Goal: Information Seeking & Learning: Understand process/instructions

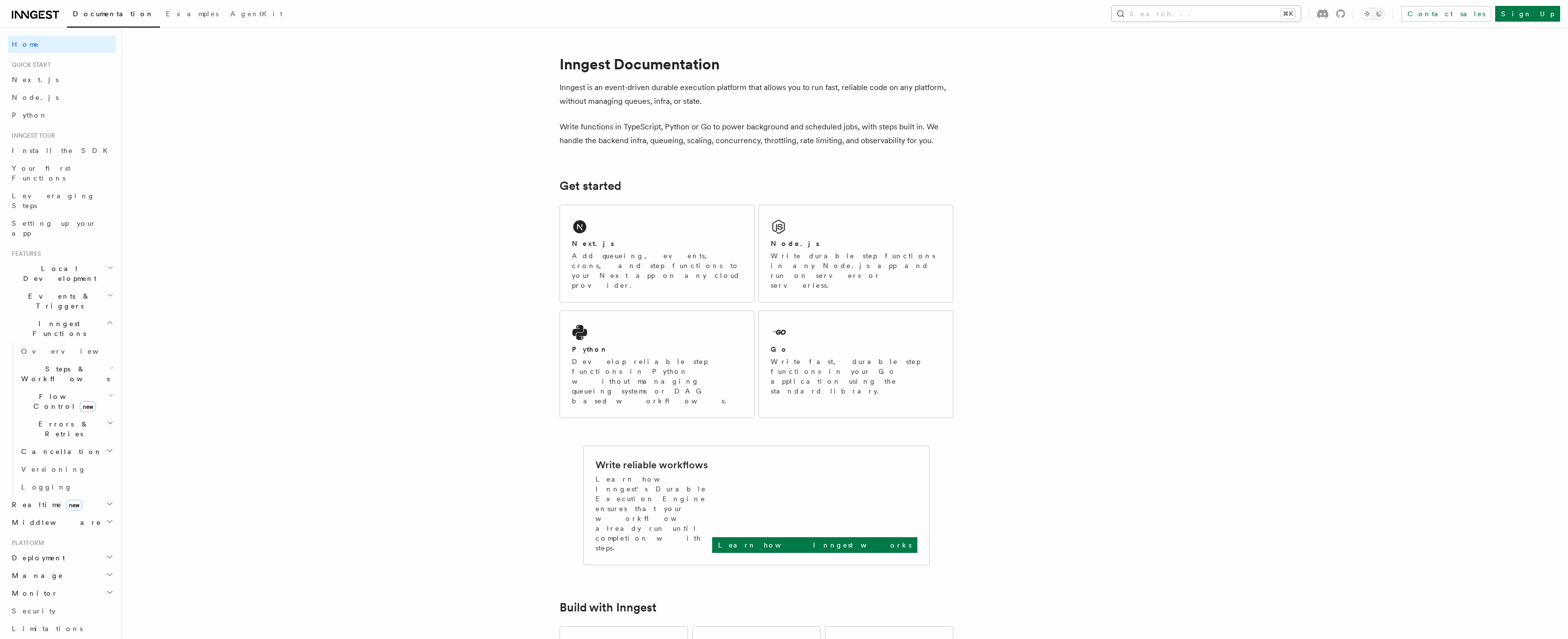
click at [1265, 21] on button "Search... ⌘K" at bounding box center [1206, 14] width 189 height 16
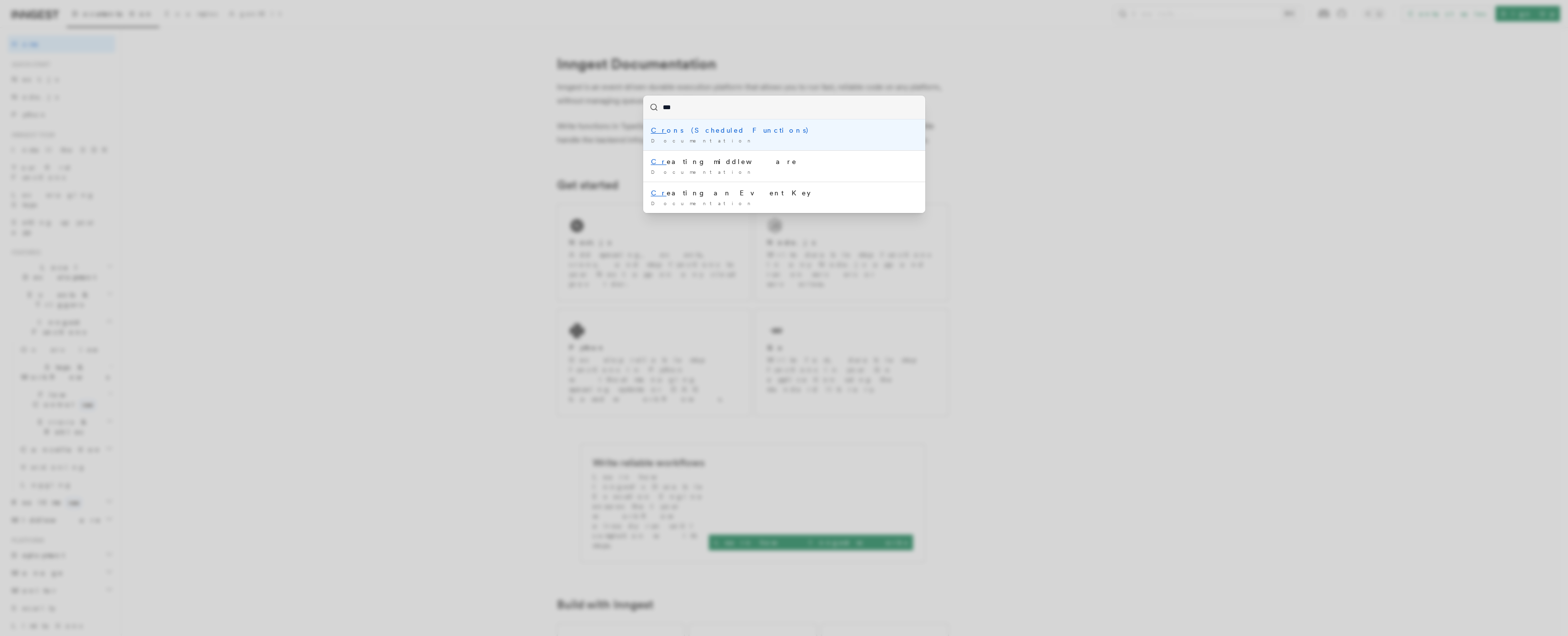
type input "****"
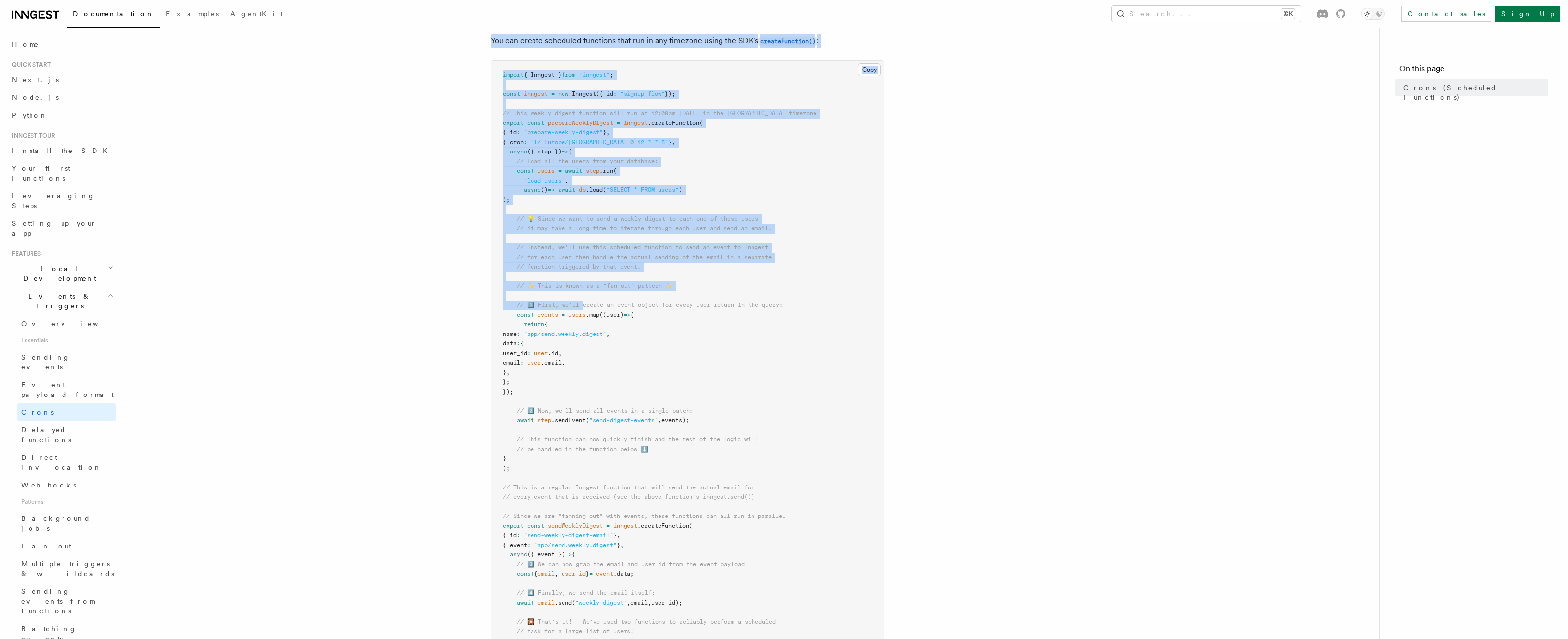
scroll to position [440, 0]
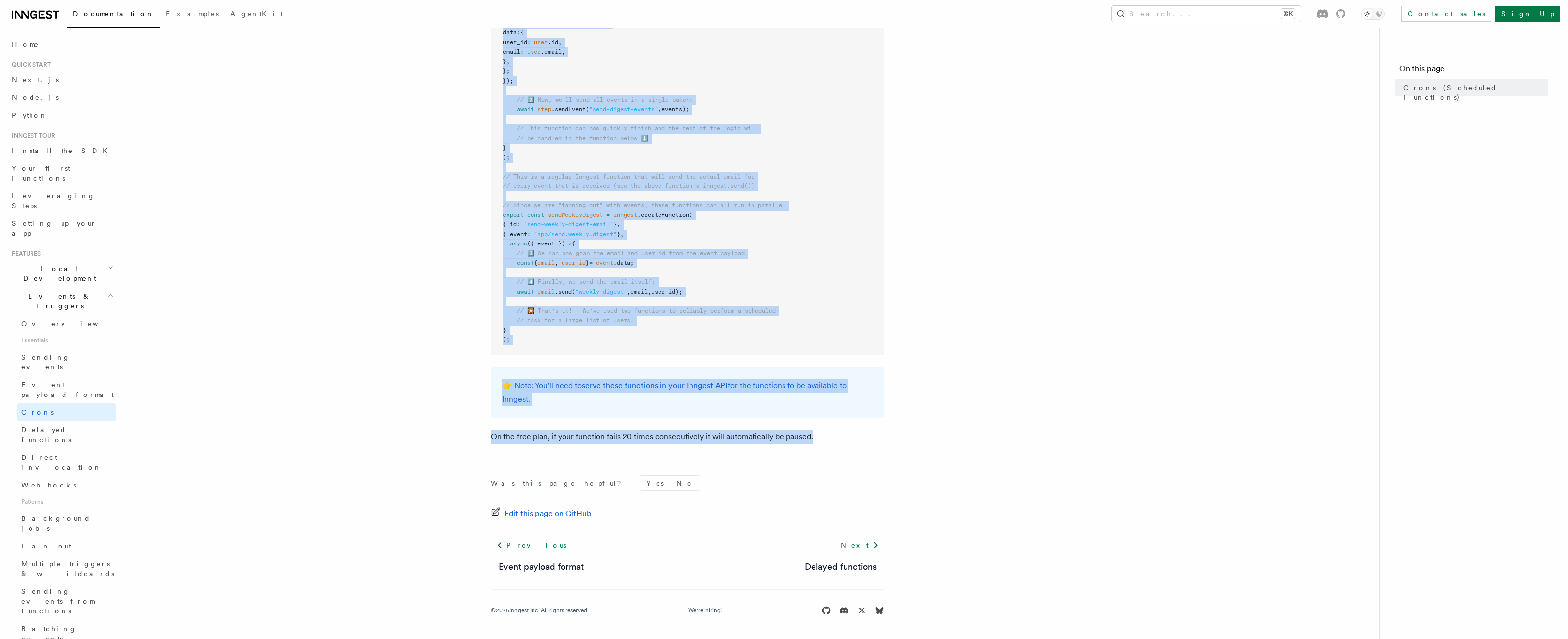
drag, startPoint x: 489, startPoint y: 73, endPoint x: 835, endPoint y: 441, distance: 505.1
click at [835, 441] on article "Features Events & Triggers Crons (Scheduled Functions) You can create scheduled…" at bounding box center [750, 121] width 1226 height 1036
copy article "Lorem (Ipsumdolo Sitametco) Adi eli seddoe temporinc utla etdol magn aliquaeni …"
click at [475, 441] on article "Features Events & Triggers Crons (Scheduled Functions) You can create scheduled…" at bounding box center [750, 121] width 1226 height 1036
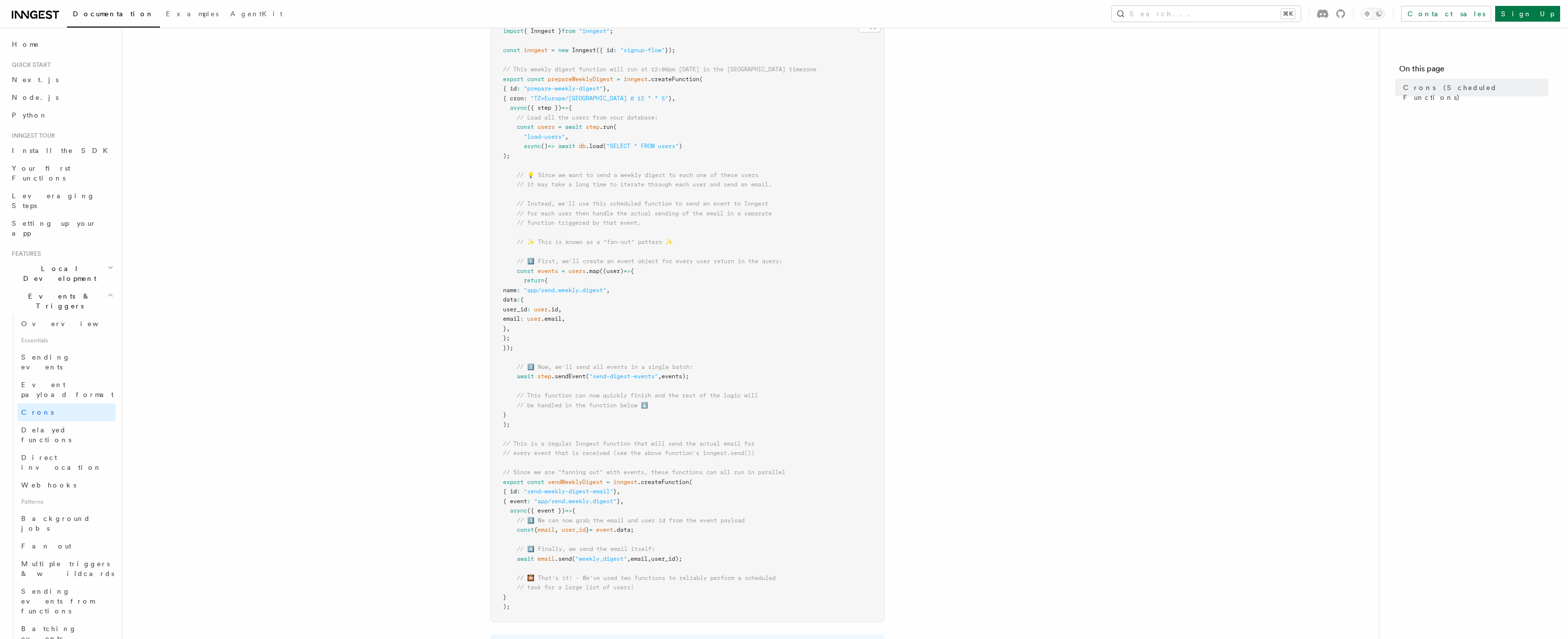
scroll to position [0, 0]
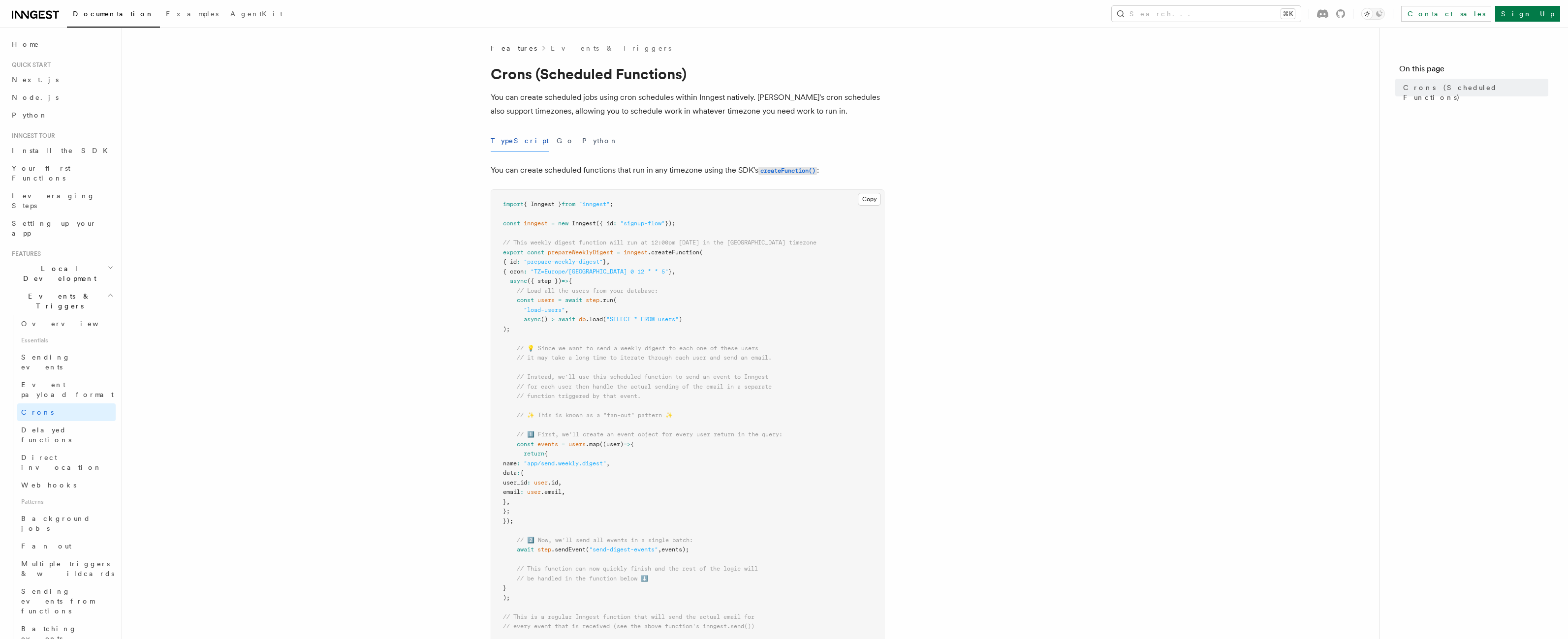
click at [557, 226] on span at bounding box center [557, 223] width 4 height 7
click at [541, 226] on span "inngest" at bounding box center [535, 223] width 24 height 7
click at [574, 551] on span ".sendEvent" at bounding box center [568, 549] width 34 height 7
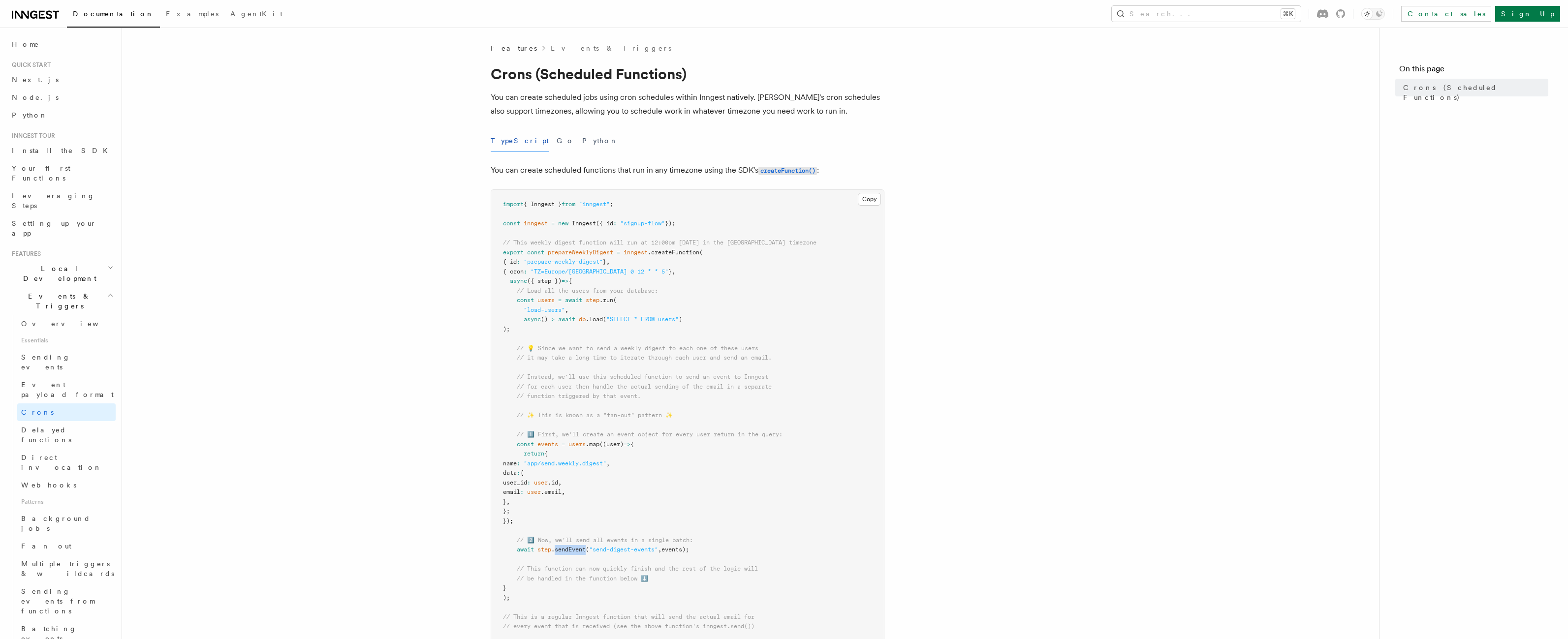
copy span "sendEvent"
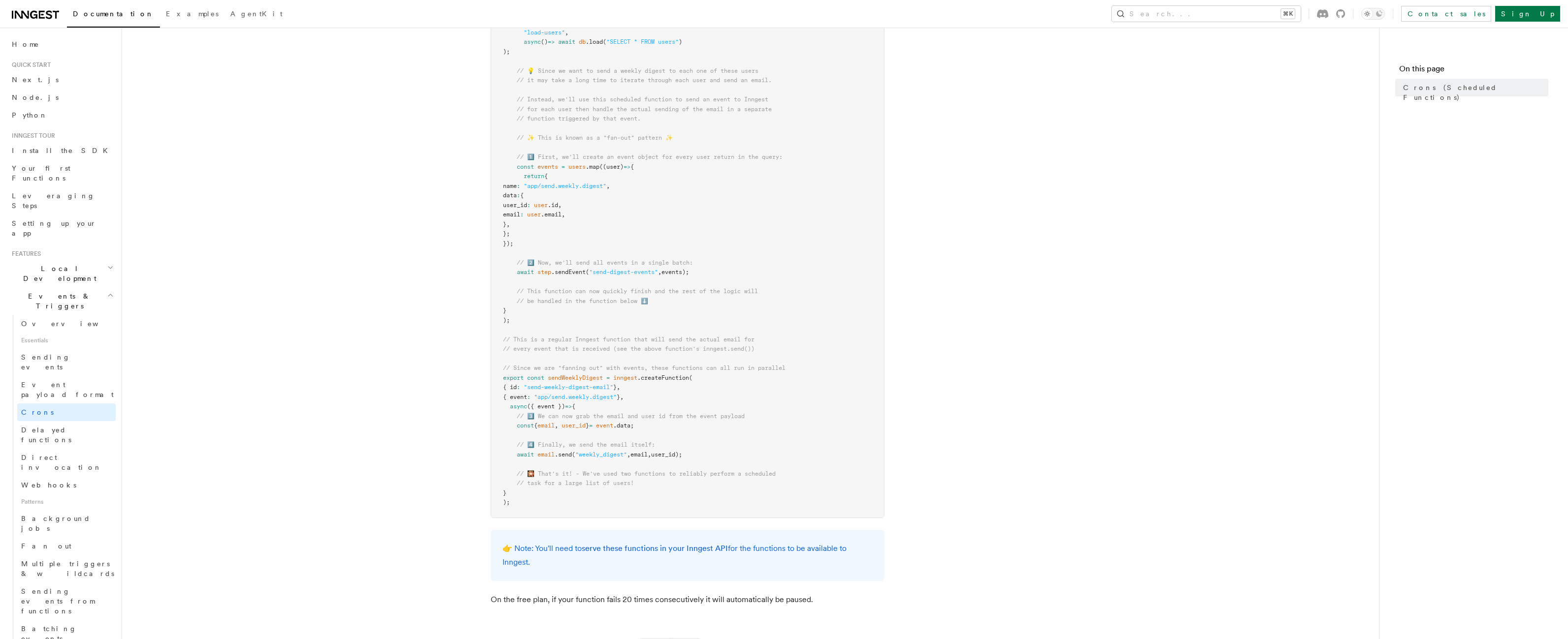
click at [565, 459] on pre "import { Inngest } from "inngest" ; const inngest = new Inngest ({ id : "signup…" at bounding box center [687, 215] width 393 height 605
drag, startPoint x: 537, startPoint y: 271, endPoint x: 588, endPoint y: 276, distance: 51.2
click at [588, 276] on pre "import { Inngest } from "inngest" ; const inngest = new Inngest ({ id : "signup…" at bounding box center [687, 215] width 393 height 605
copy span "step .sendEvent"
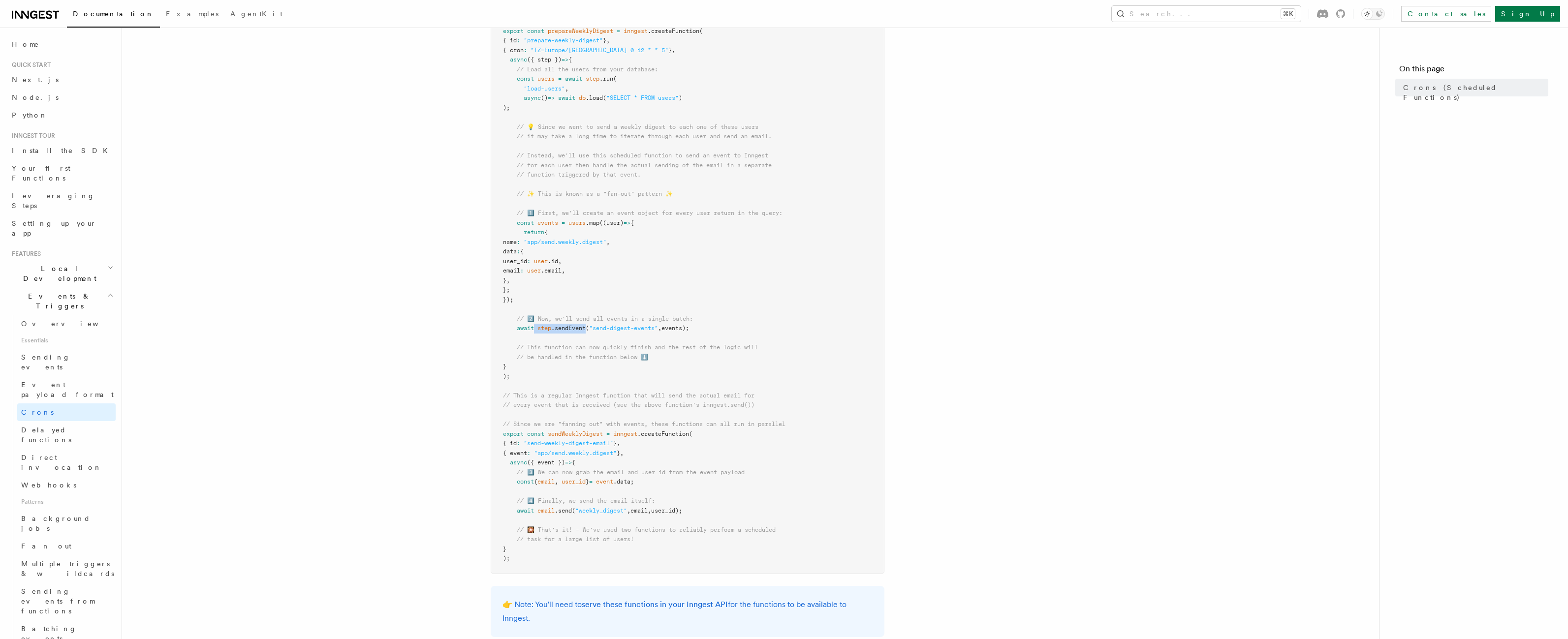
scroll to position [215, 0]
click at [382, 333] on article "Features Events & Triggers Crons (Scheduled Functions) You can create scheduled…" at bounding box center [750, 346] width 1226 height 1036
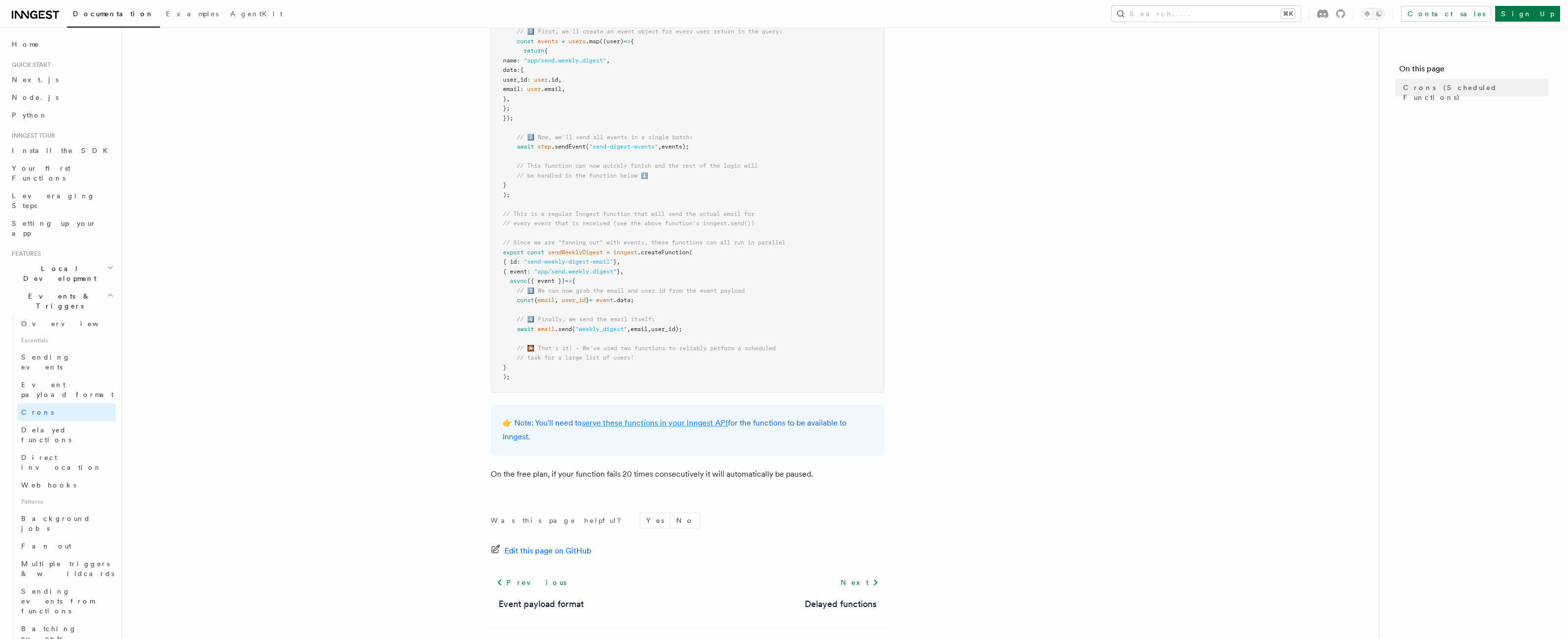
click at [604, 425] on link "serve these functions in your Inngest API" at bounding box center [654, 423] width 146 height 9
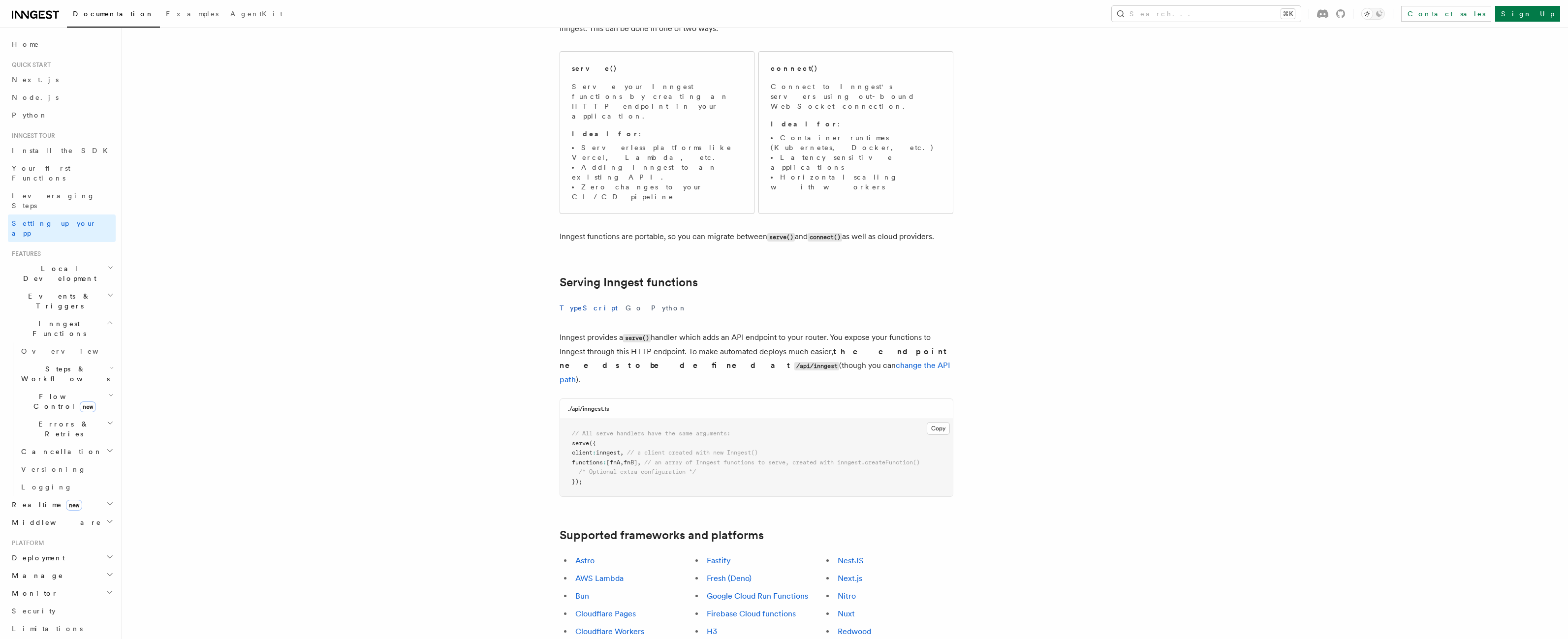
scroll to position [128, 0]
drag, startPoint x: 575, startPoint y: 373, endPoint x: 608, endPoint y: 371, distance: 33.1
click at [608, 413] on pre "// All serve handlers have the same arguments: serve ({ client : inngest , // a…" at bounding box center [756, 451] width 393 height 77
drag, startPoint x: 608, startPoint y: 371, endPoint x: 599, endPoint y: 371, distance: 9.0
click at [607, 413] on pre "// All serve handlers have the same arguments: serve ({ client : inngest , // a…" at bounding box center [756, 451] width 393 height 77
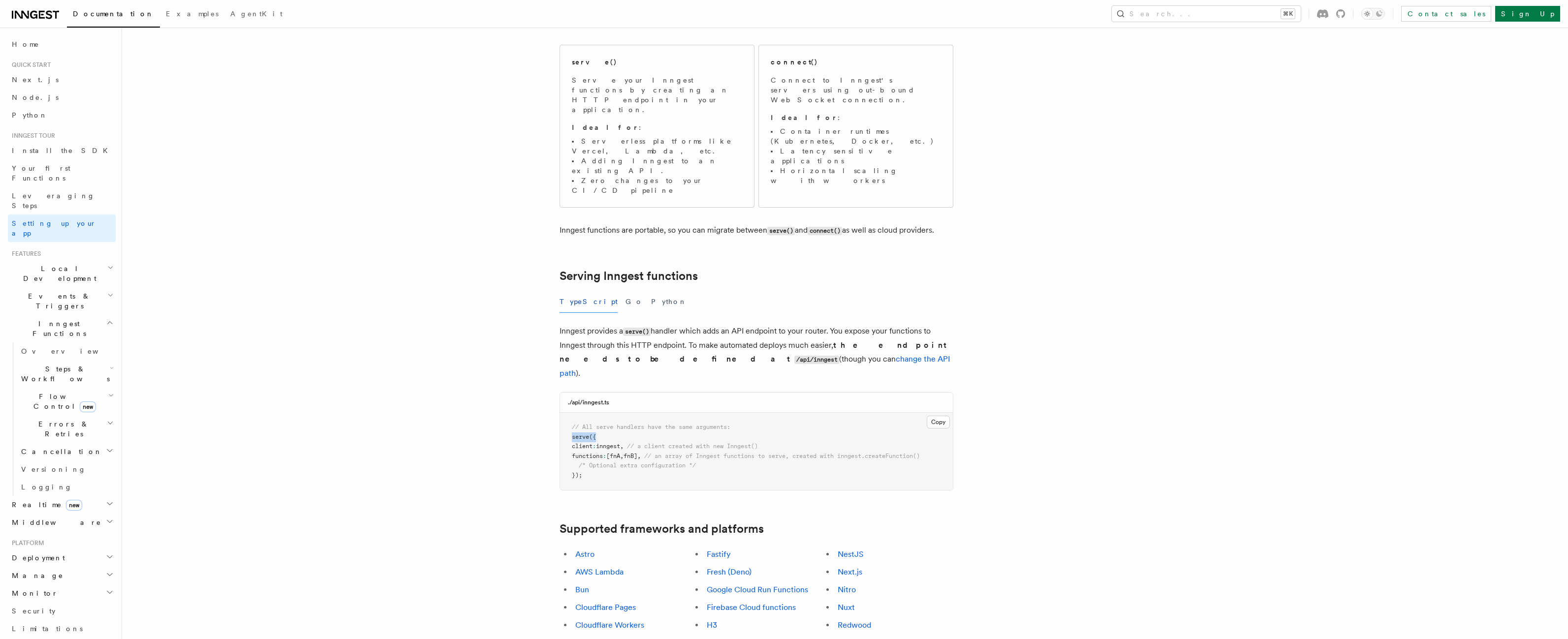
drag, startPoint x: 566, startPoint y: 372, endPoint x: 613, endPoint y: 372, distance: 47.0
click at [613, 413] on pre "// All serve handlers have the same arguments: serve ({ client : inngest , // a…" at bounding box center [756, 451] width 393 height 77
copy span "serve ({"
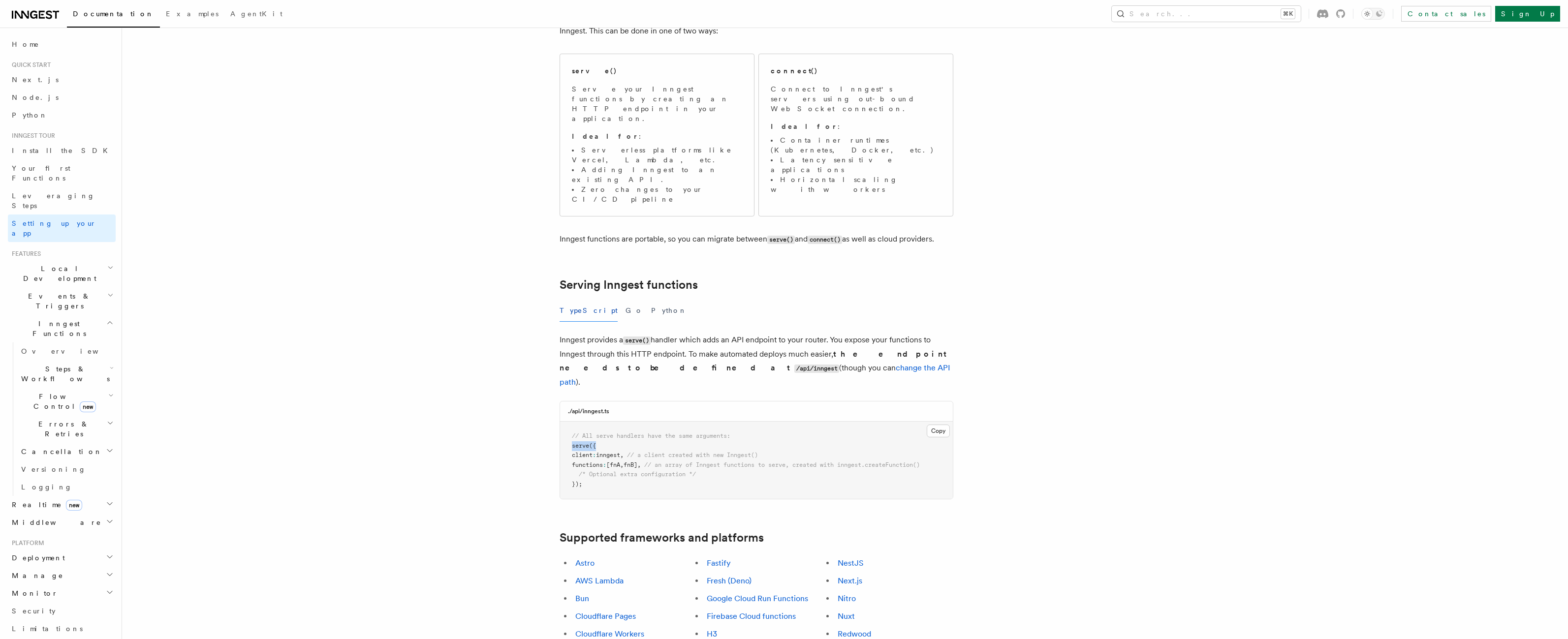
scroll to position [113, 0]
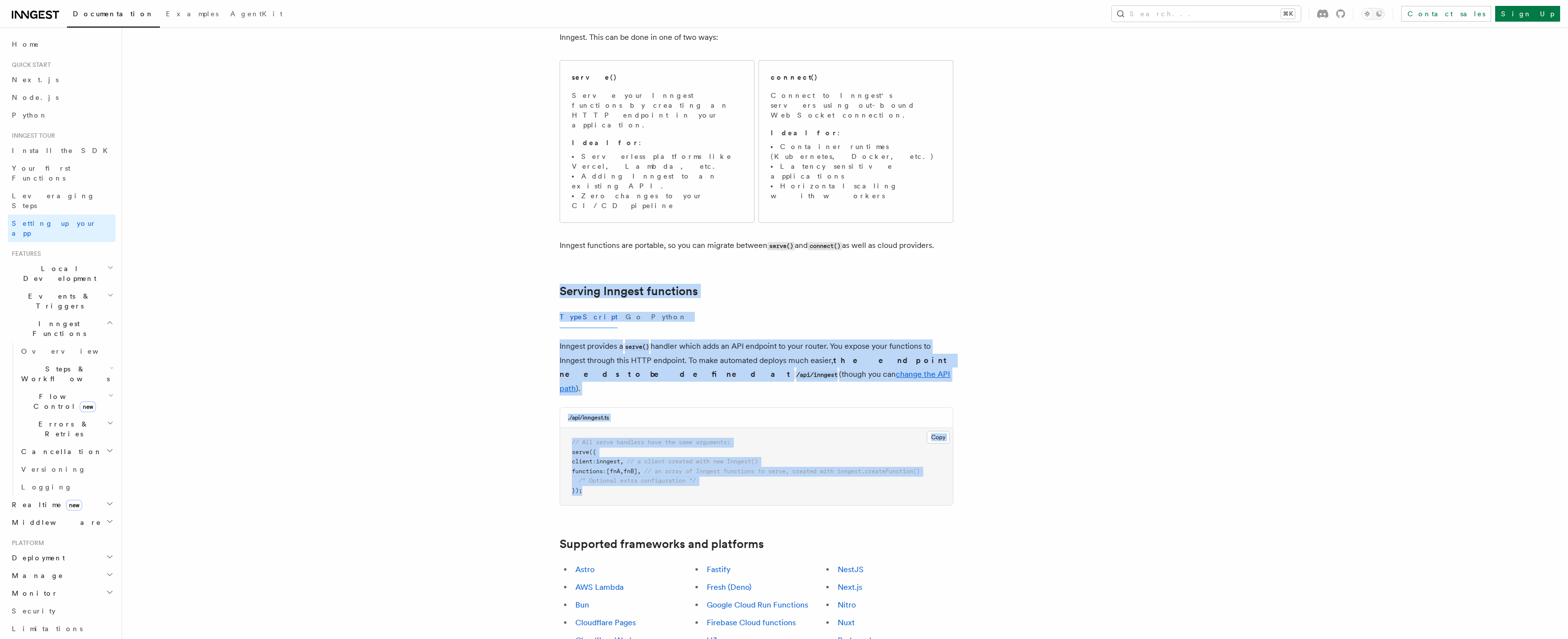
drag, startPoint x: 552, startPoint y: 233, endPoint x: 610, endPoint y: 434, distance: 209.2
copy article "Serving Inngest functions TypeScript Go Python Inngest provides a serve() handl…"
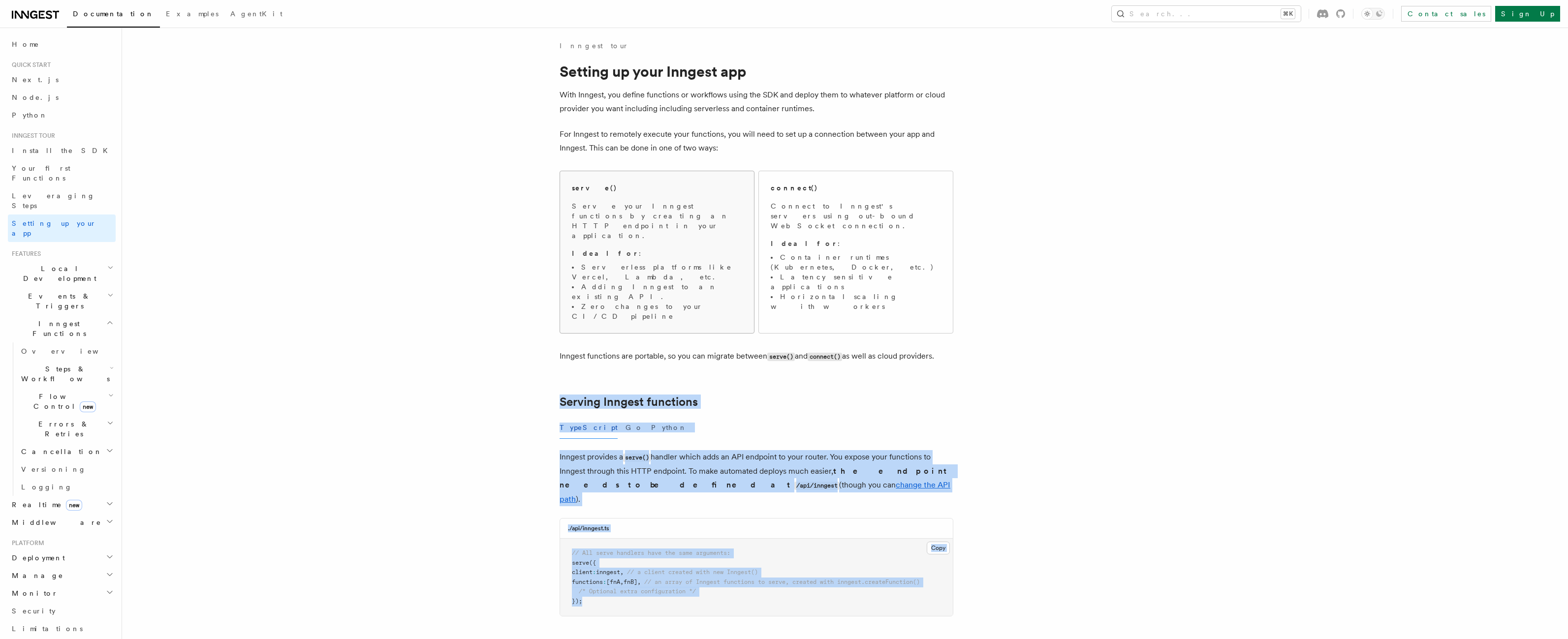
scroll to position [0, 0]
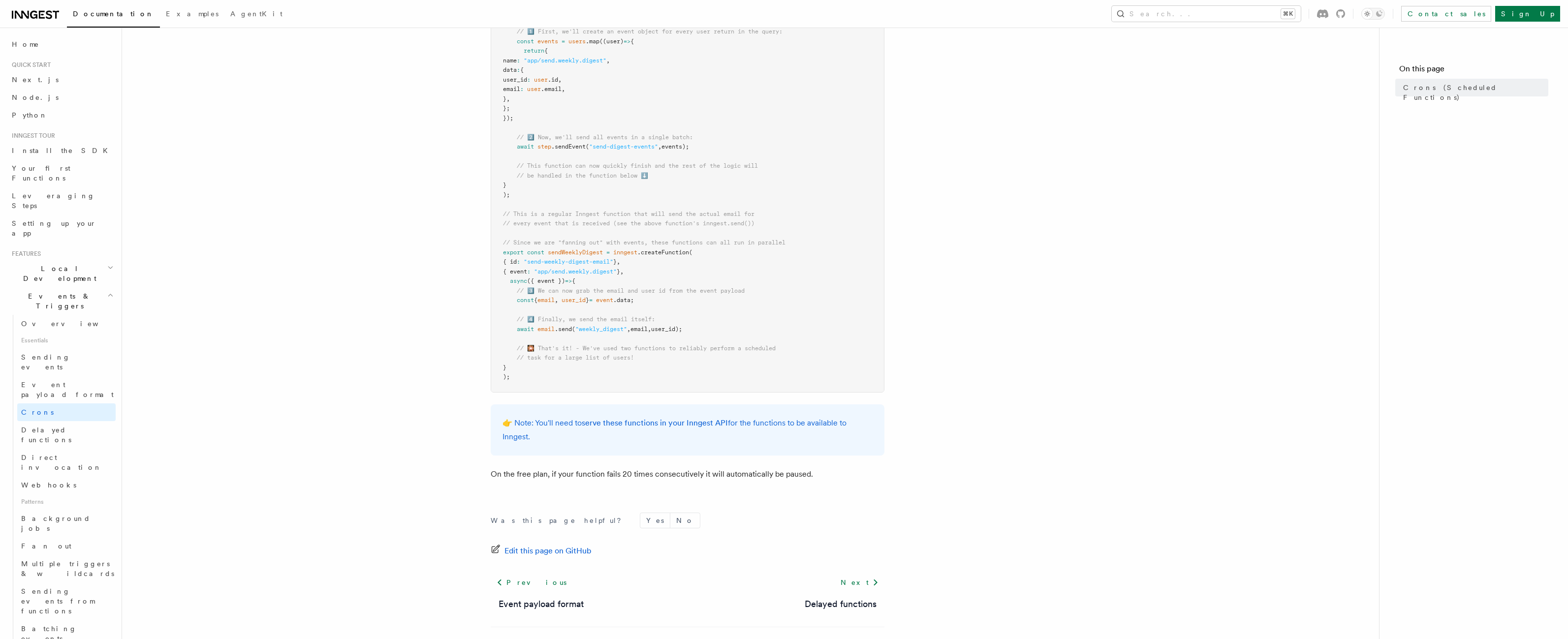
drag, startPoint x: 514, startPoint y: 423, endPoint x: 538, endPoint y: 439, distance: 28.8
click at [538, 439] on p "👉 Note: You'll need to serve these functions in your Inngest API for the functi…" at bounding box center [687, 430] width 370 height 28
drag, startPoint x: 536, startPoint y: 439, endPoint x: 513, endPoint y: 423, distance: 28.0
click at [513, 423] on p "👉 Note: You'll need to serve these functions in your Inngest API for the functi…" at bounding box center [687, 430] width 370 height 28
copy p "Note: You'll need to serve these functions in your Inngest API for the function…"
